Goal: Task Accomplishment & Management: Complete application form

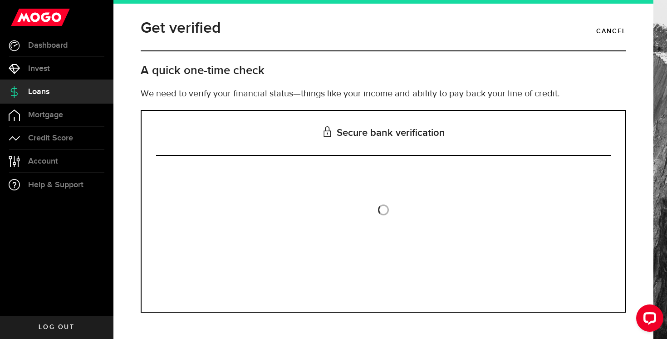
click at [366, 193] on div "Is this the bank account you want us to get your bank statements from? We requi…" at bounding box center [383, 233] width 455 height 128
click at [385, 211] on span at bounding box center [383, 209] width 11 height 11
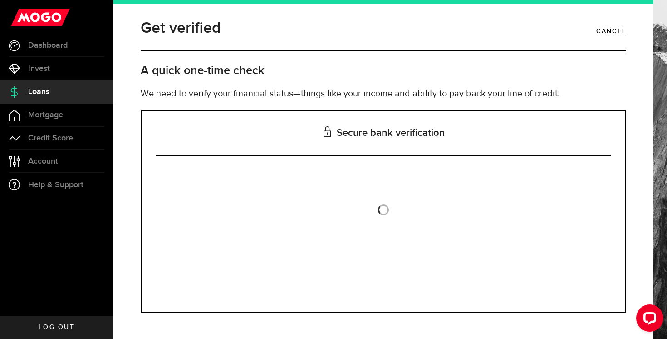
click at [385, 211] on span at bounding box center [383, 209] width 11 height 11
click at [385, 211] on span at bounding box center [384, 210] width 12 height 12
click at [385, 211] on span at bounding box center [383, 209] width 11 height 11
click at [377, 129] on h3 "Secure bank verification" at bounding box center [383, 133] width 455 height 45
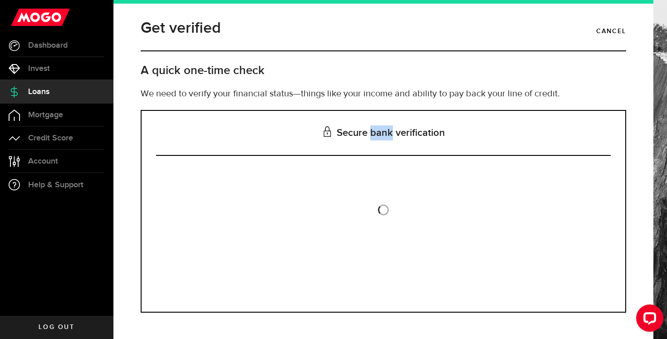
click at [377, 129] on h3 "Secure bank verification" at bounding box center [383, 133] width 455 height 45
click at [385, 191] on div "Is this the bank account you want us to get your bank statements from? We requi…" at bounding box center [383, 233] width 455 height 128
click at [390, 211] on div "Is this the bank account you want us to get your bank statements from? We requi…" at bounding box center [383, 233] width 455 height 128
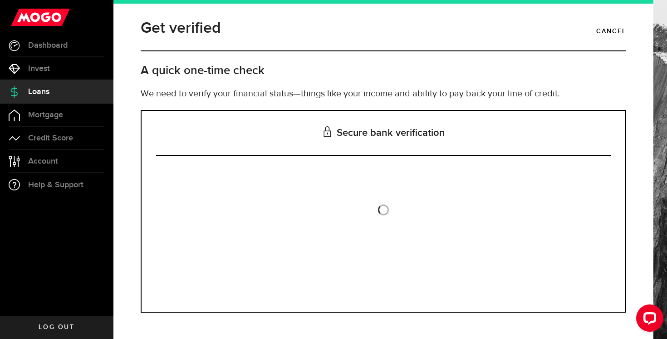
click at [390, 211] on div "Is this the bank account you want us to get your bank statements from? We requi…" at bounding box center [383, 233] width 455 height 128
click at [397, 190] on div "Is this the bank account you want us to get your bank statements from? We requi…" at bounding box center [383, 233] width 455 height 128
click at [397, 184] on div "Is this the bank account you want us to get your bank statements from? We requi…" at bounding box center [383, 233] width 455 height 128
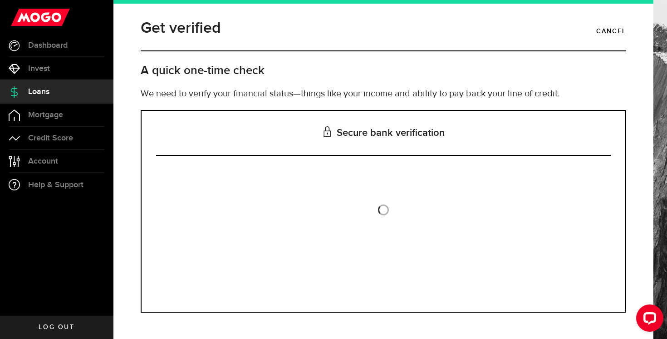
click at [384, 206] on span at bounding box center [383, 209] width 11 height 11
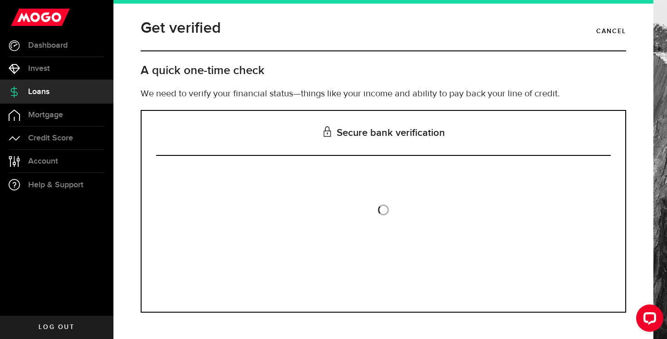
click at [384, 206] on span at bounding box center [384, 210] width 12 height 12
click at [384, 206] on span at bounding box center [383, 209] width 11 height 11
click at [384, 206] on span at bounding box center [383, 209] width 13 height 13
click at [384, 206] on span at bounding box center [383, 209] width 11 height 11
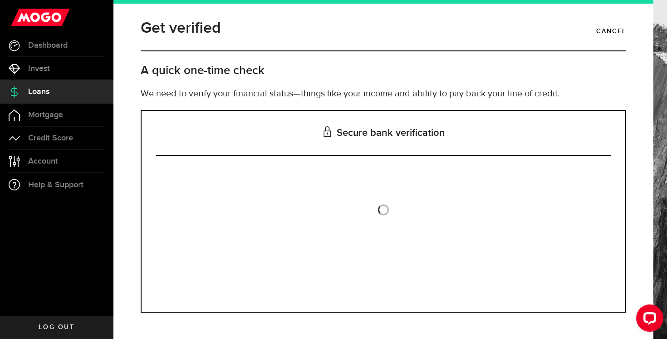
click at [384, 206] on span at bounding box center [383, 209] width 13 height 13
click at [384, 206] on span at bounding box center [383, 209] width 11 height 11
click at [648, 317] on icon "Open LiveChat chat widget" at bounding box center [650, 318] width 9 height 6
click at [48, 54] on link "Dashboard" at bounding box center [57, 45] width 114 height 23
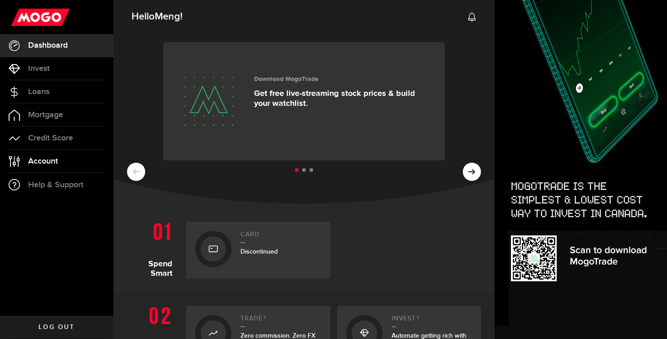
click at [43, 158] on span "Account" at bounding box center [43, 161] width 30 height 8
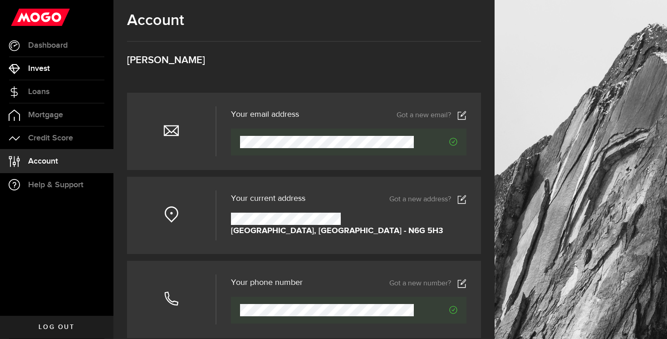
click at [49, 69] on span "Invest" at bounding box center [39, 68] width 22 height 8
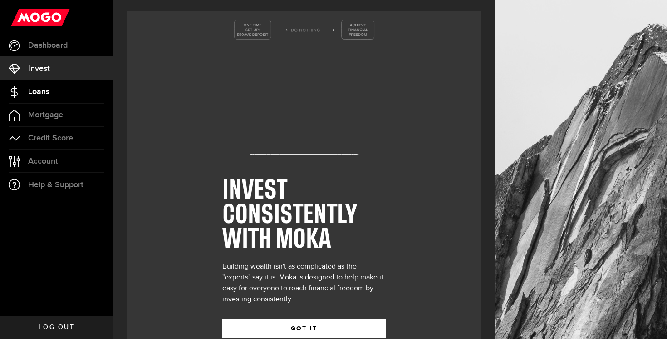
click at [44, 91] on span "Loans" at bounding box center [38, 92] width 21 height 8
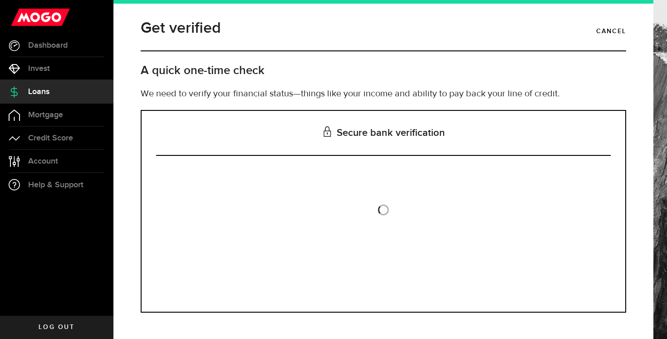
click at [392, 209] on div "Is this the bank account you want us to get your bank statements from? We requi…" at bounding box center [383, 233] width 455 height 128
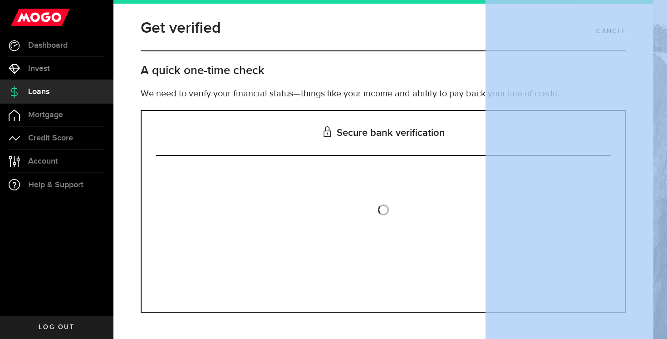
click at [392, 209] on div "Is this the bank account you want us to get your bank statements from? We requi…" at bounding box center [383, 233] width 455 height 128
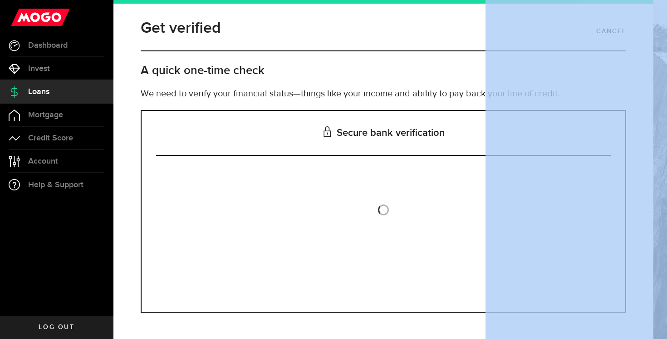
click at [392, 209] on div "Is this the bank account you want us to get your bank statements from? We requi…" at bounding box center [383, 233] width 455 height 128
click at [390, 211] on div "Is this the bank account you want us to get your bank statements from? We requi…" at bounding box center [383, 233] width 455 height 128
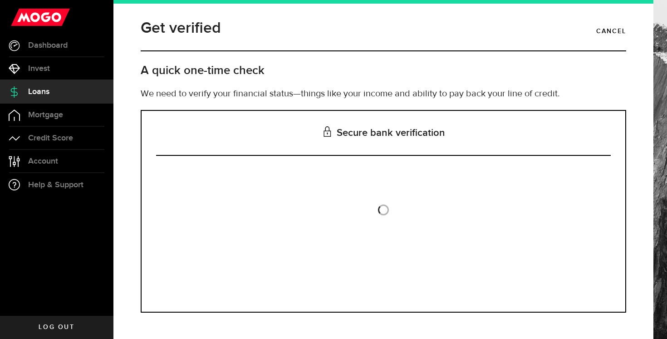
click at [384, 209] on span at bounding box center [384, 210] width 12 height 12
click at [326, 54] on div "Get verified Cancel A quick one-time check We need to verify your financial sta…" at bounding box center [383, 63] width 499 height 94
click at [642, 313] on button "Open LiveChat chat widget" at bounding box center [650, 317] width 27 height 27
